Goal: Information Seeking & Learning: Learn about a topic

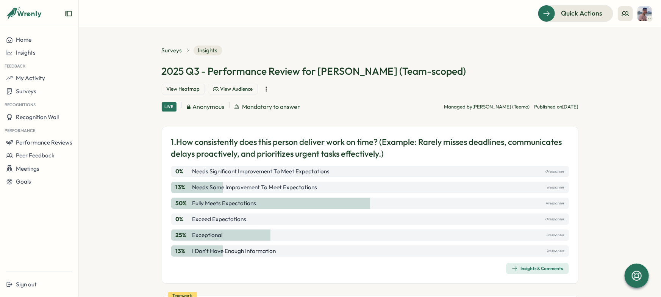
click at [528, 265] on div "Insights & Comments" at bounding box center [538, 268] width 52 height 6
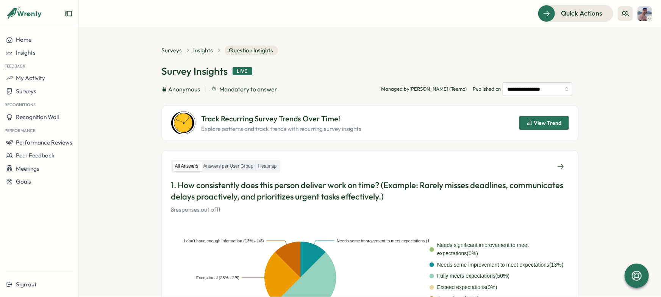
click at [72, 11] on icon "Expand sidebar" at bounding box center [69, 14] width 8 height 8
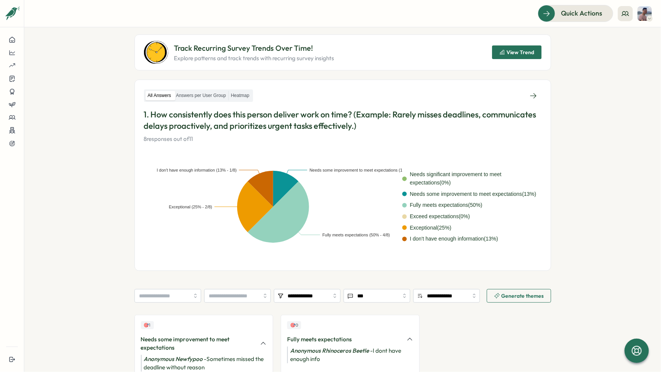
scroll to position [57, 0]
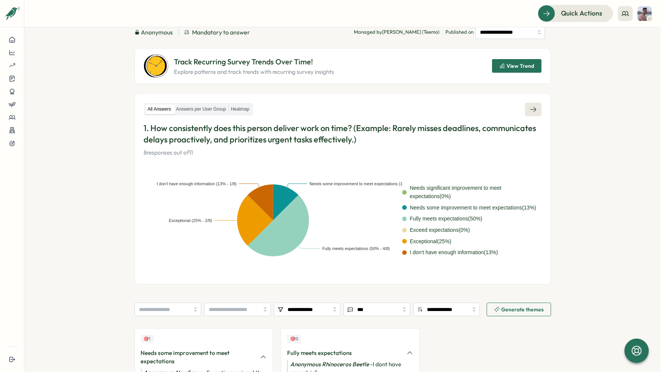
click at [531, 112] on icon at bounding box center [534, 110] width 8 height 8
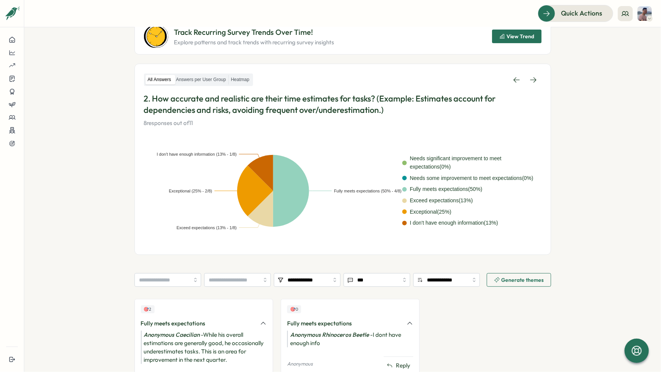
scroll to position [80, 0]
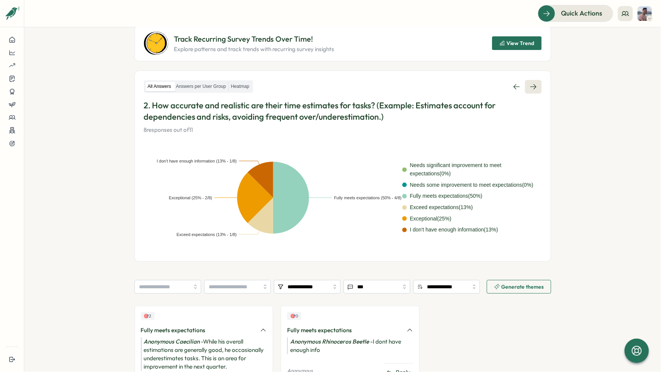
click at [529, 81] on link at bounding box center [533, 87] width 17 height 14
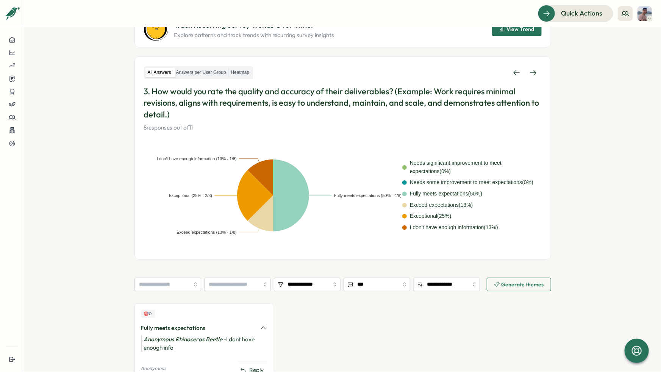
scroll to position [78, 0]
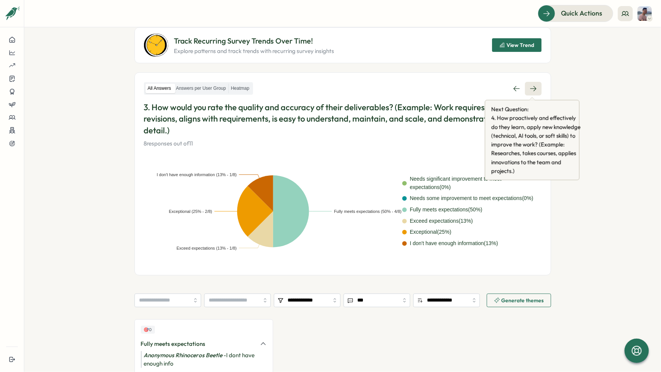
click at [533, 92] on link at bounding box center [533, 89] width 17 height 14
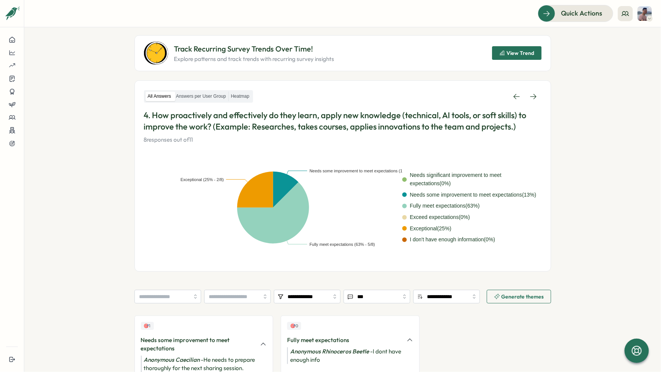
scroll to position [67, 0]
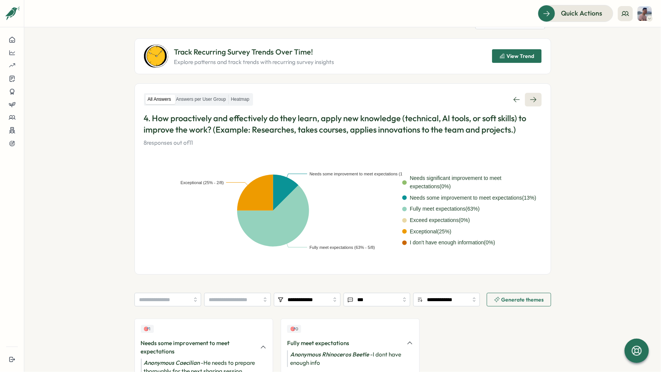
click at [532, 104] on link at bounding box center [533, 100] width 17 height 14
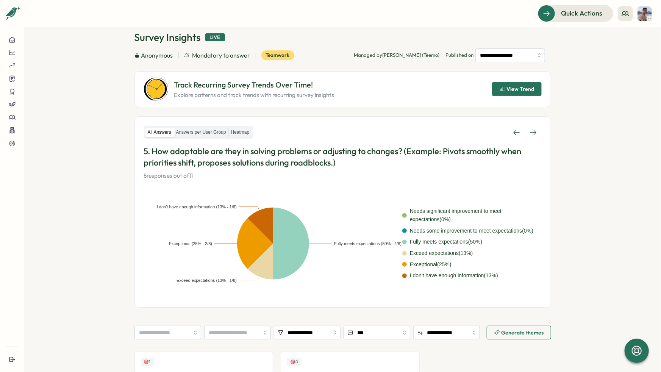
scroll to position [30, 0]
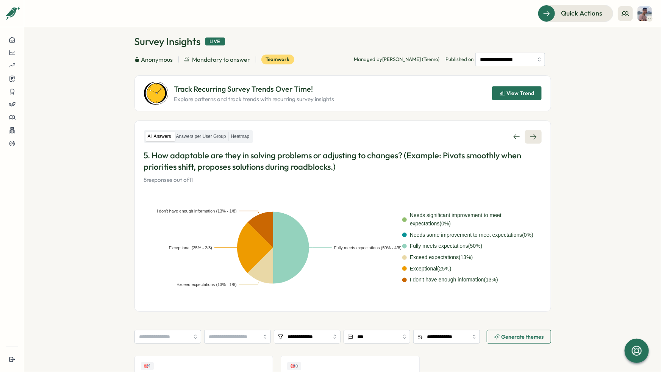
click at [528, 141] on link at bounding box center [533, 137] width 17 height 14
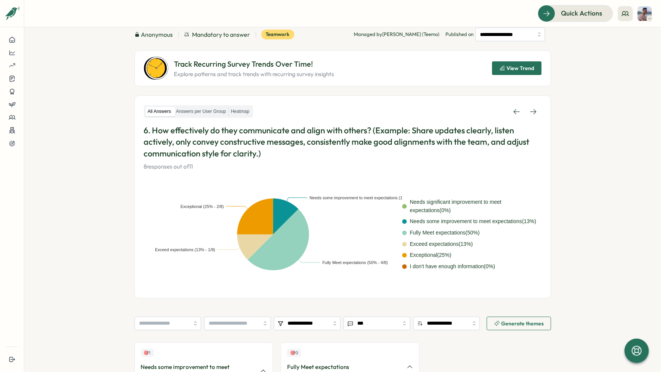
scroll to position [54, 0]
click at [528, 114] on link at bounding box center [533, 112] width 17 height 14
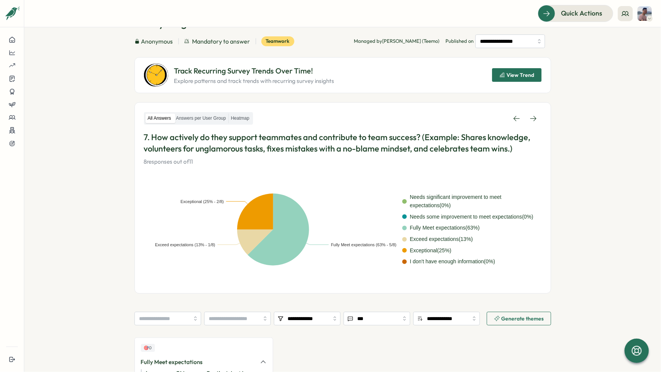
scroll to position [47, 0]
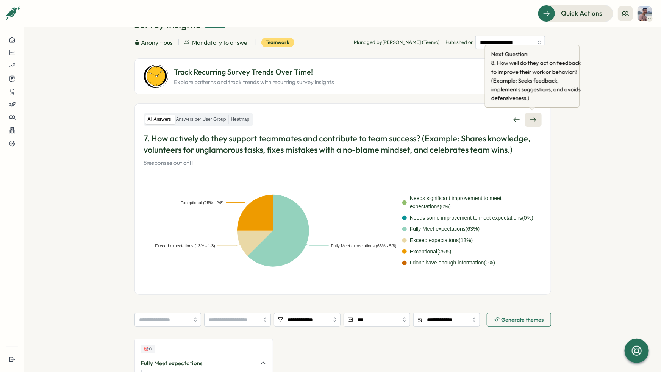
click at [535, 122] on icon at bounding box center [534, 120] width 8 height 8
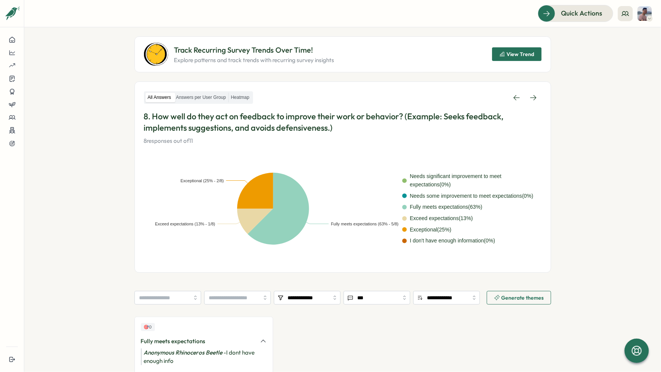
scroll to position [68, 0]
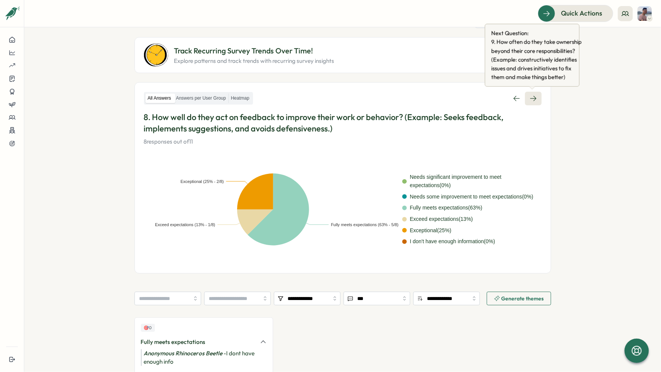
click at [536, 99] on icon at bounding box center [534, 99] width 8 height 8
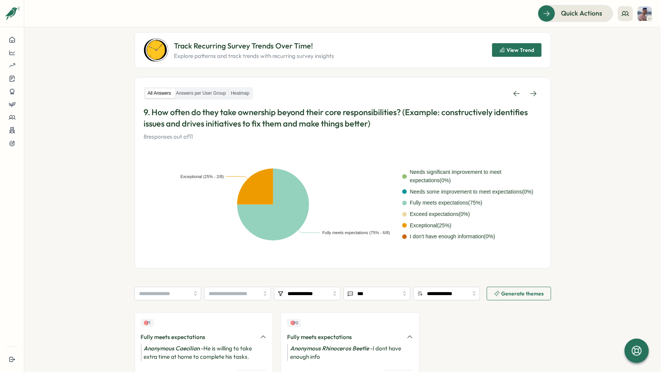
scroll to position [72, 0]
click at [527, 94] on link at bounding box center [533, 94] width 17 height 14
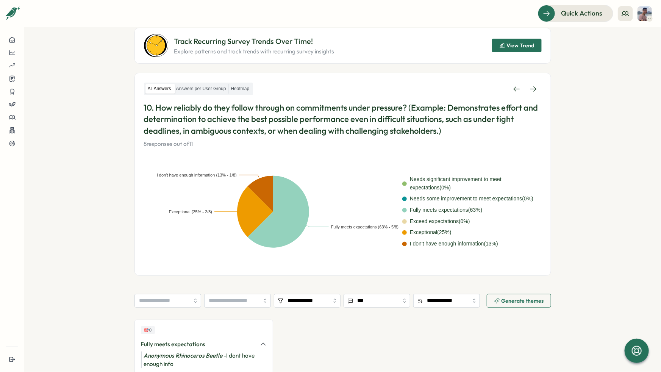
scroll to position [77, 0]
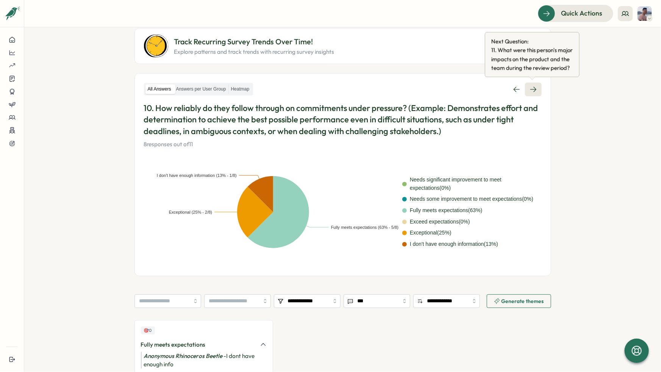
click at [538, 94] on link at bounding box center [533, 90] width 17 height 14
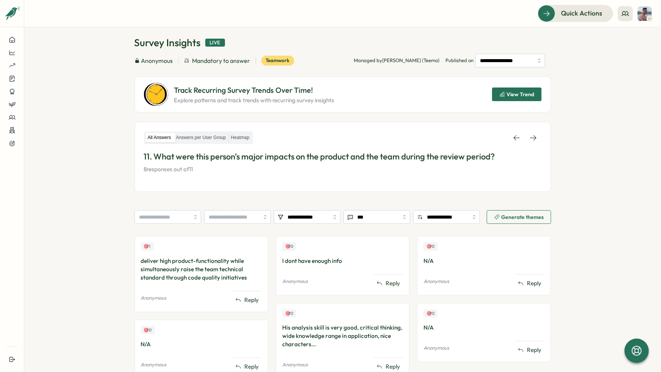
scroll to position [27, 0]
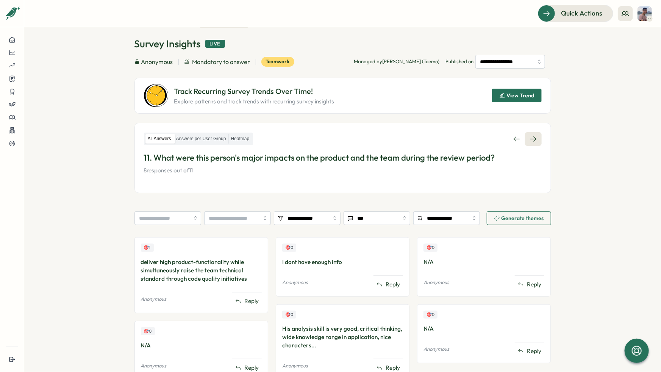
click at [536, 137] on icon at bounding box center [534, 139] width 8 height 8
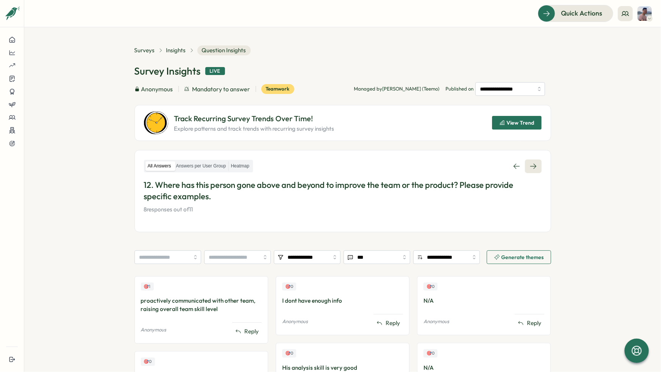
click at [538, 166] on link at bounding box center [533, 167] width 17 height 14
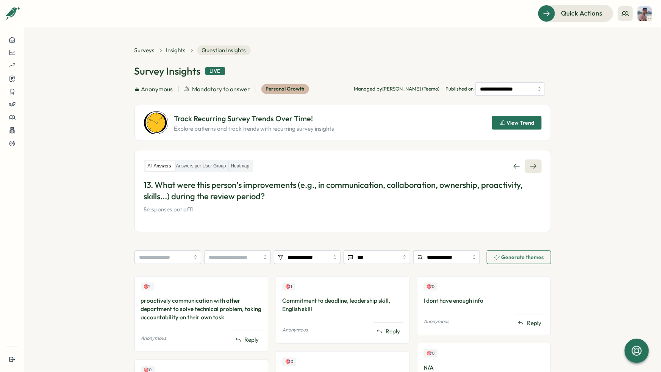
click at [535, 163] on icon at bounding box center [534, 167] width 8 height 8
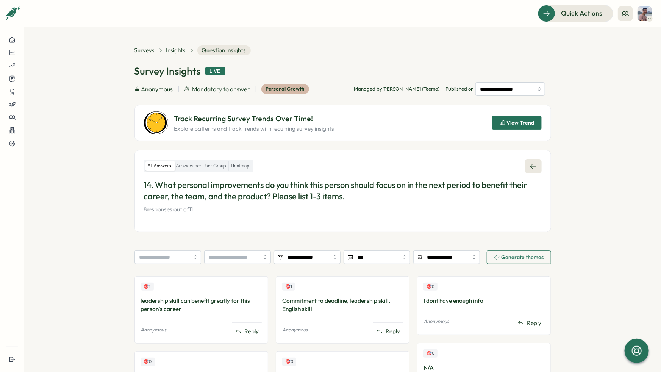
click at [530, 163] on icon at bounding box center [534, 167] width 8 height 8
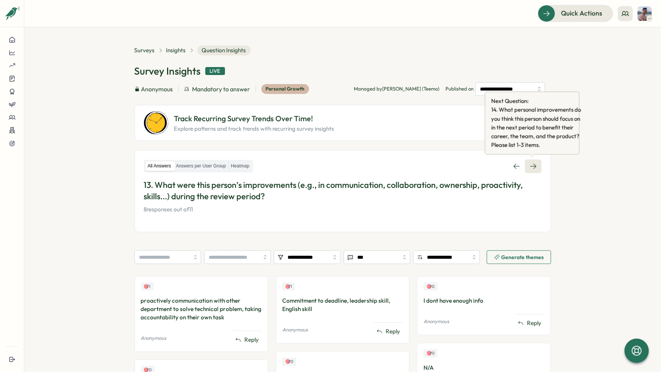
click at [536, 163] on icon at bounding box center [534, 167] width 8 height 8
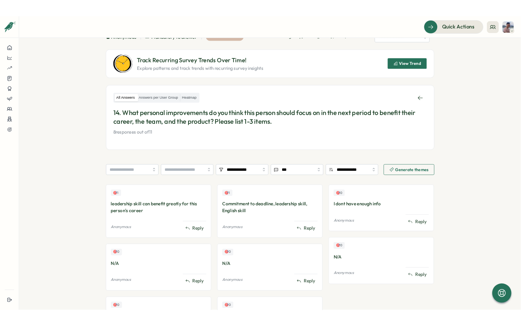
scroll to position [63, 0]
